Goal: Task Accomplishment & Management: Complete application form

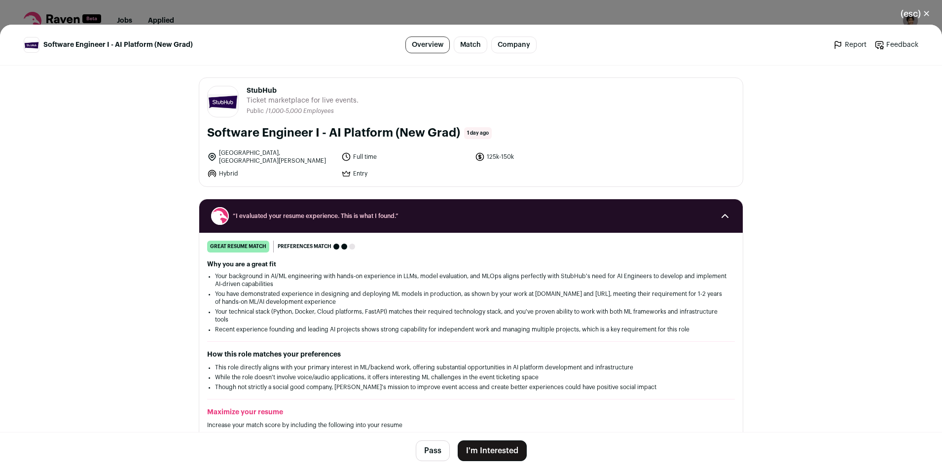
click at [482, 450] on button "I'm Interested" at bounding box center [492, 450] width 69 height 21
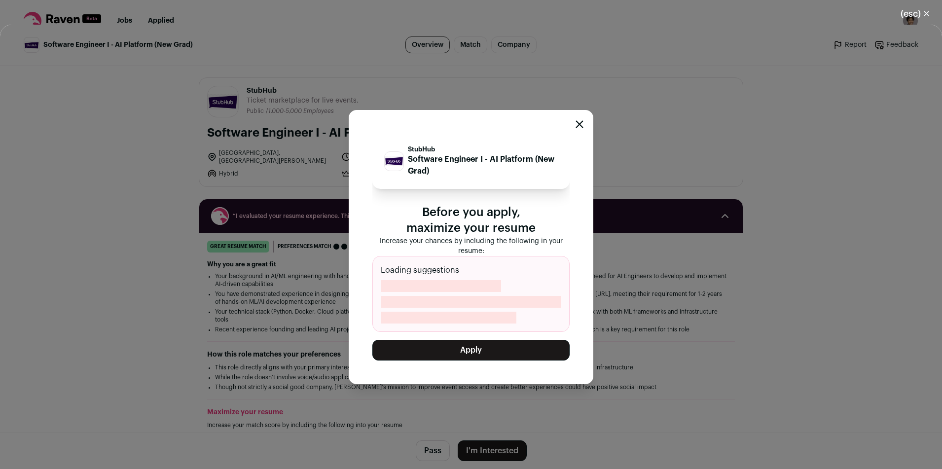
click at [473, 354] on button "Apply" at bounding box center [470, 350] width 197 height 21
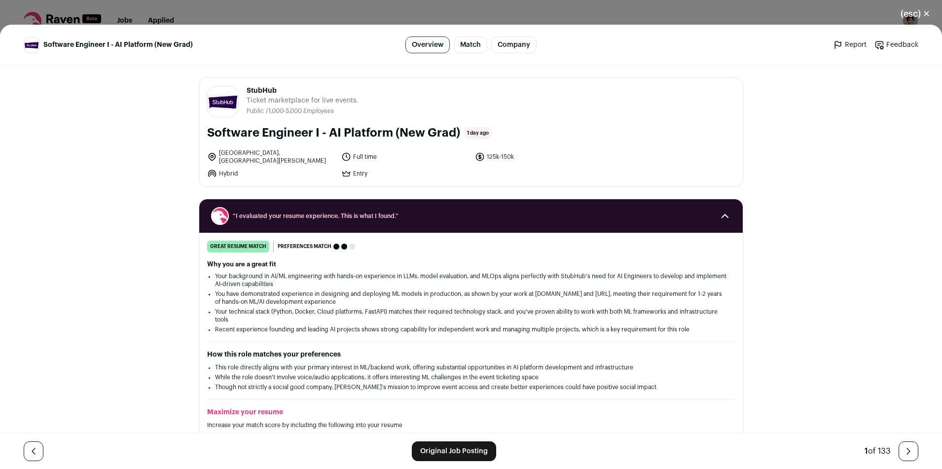
click at [306, 7] on div "(esc) ✕ Software Engineer I - AI Platform (New Grad) Overview Match Company Rep…" at bounding box center [471, 234] width 942 height 469
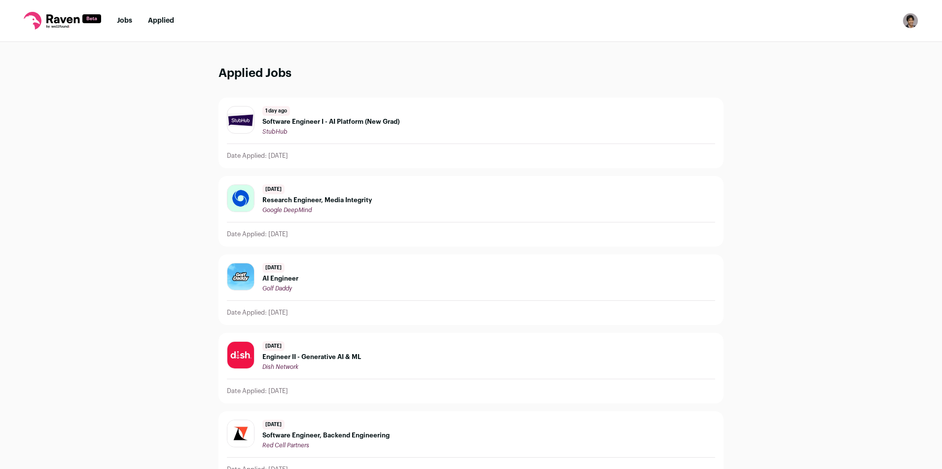
click at [132, 24] on li "Jobs" at bounding box center [124, 21] width 15 height 10
click at [126, 21] on link "Jobs" at bounding box center [124, 20] width 15 height 7
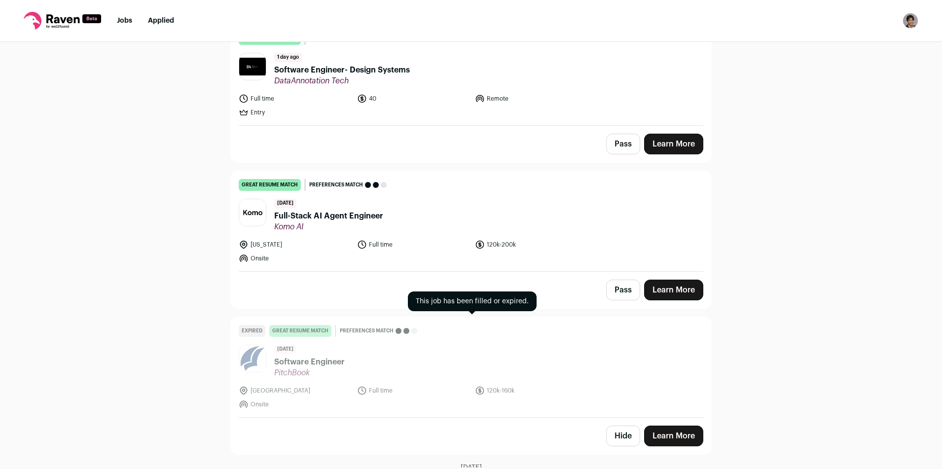
scroll to position [254, 0]
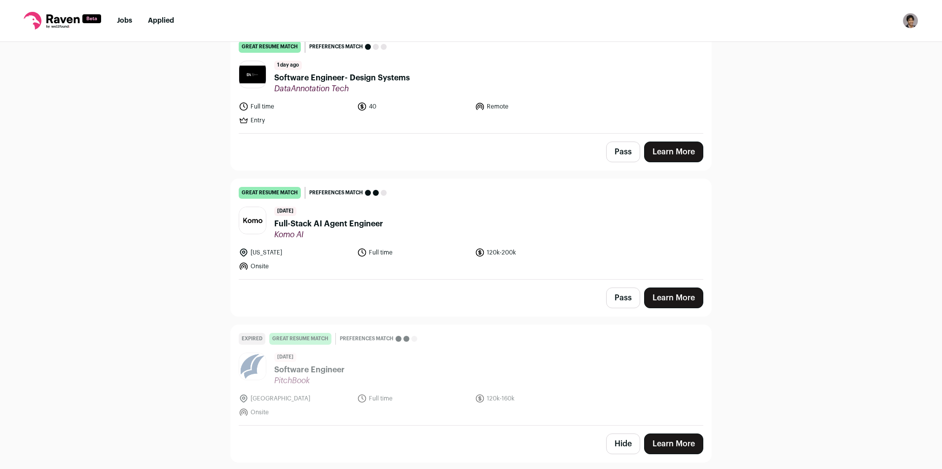
click at [369, 228] on span "Full-Stack AI Agent Engineer" at bounding box center [328, 224] width 109 height 12
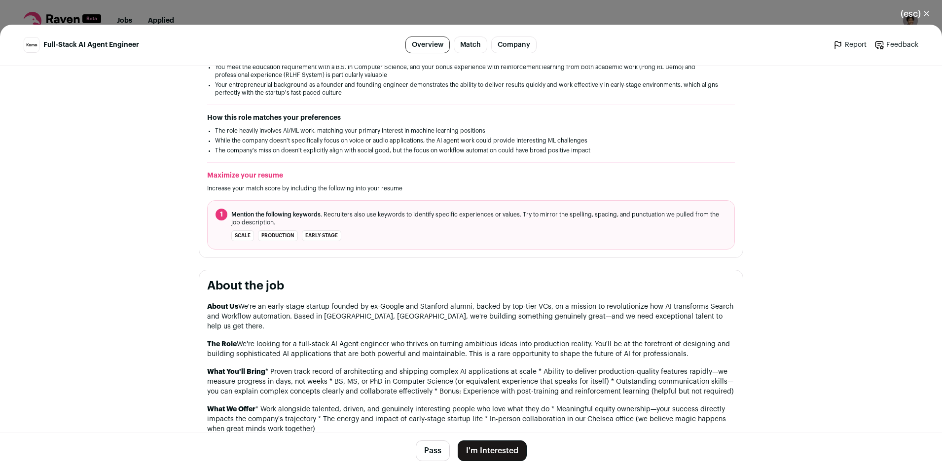
scroll to position [212, 0]
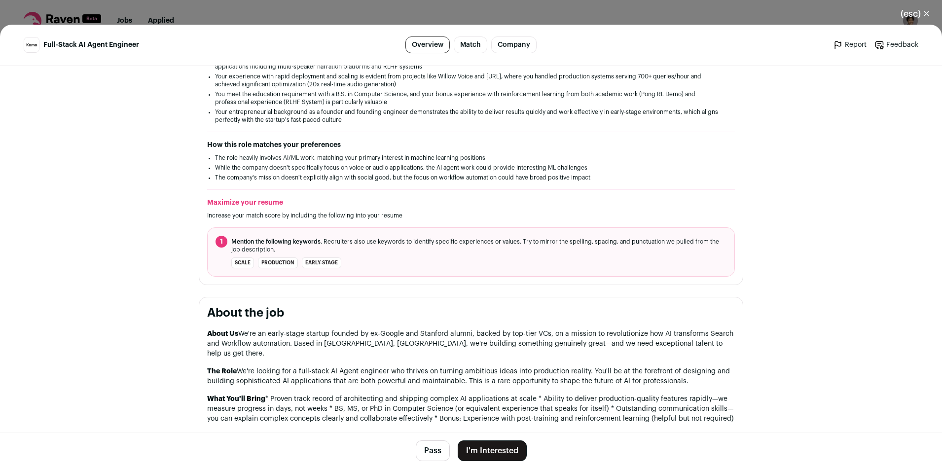
click at [494, 453] on button "I'm Interested" at bounding box center [492, 450] width 69 height 21
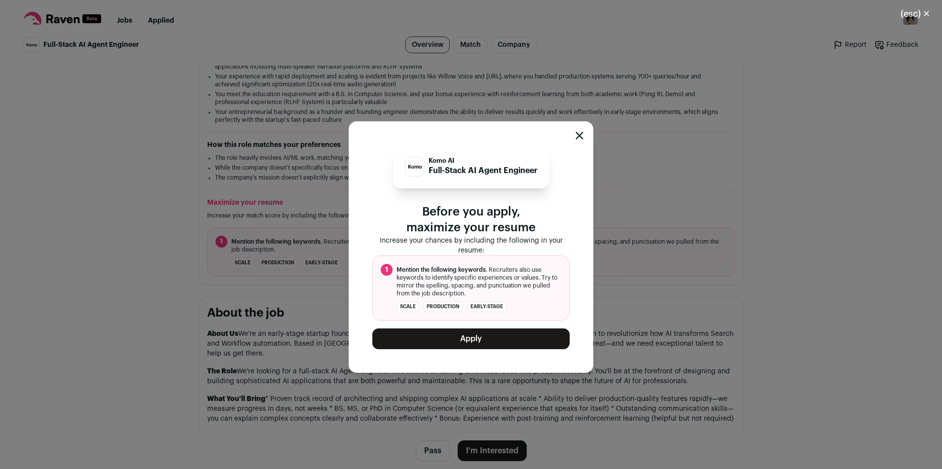
click at [492, 339] on button "Apply" at bounding box center [470, 338] width 197 height 21
